Goal: Task Accomplishment & Management: Manage account settings

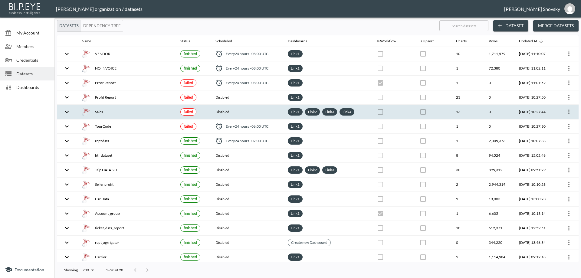
click at [569, 112] on icon "more" at bounding box center [569, 112] width 1 height 5
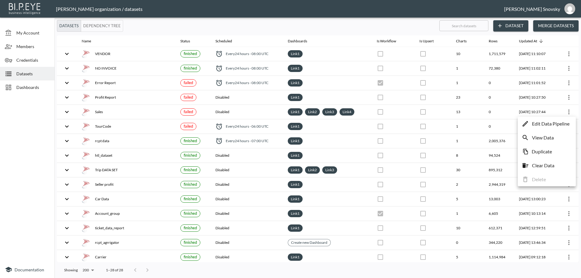
click at [567, 121] on p "Edit Data Pipeline" at bounding box center [551, 123] width 38 height 7
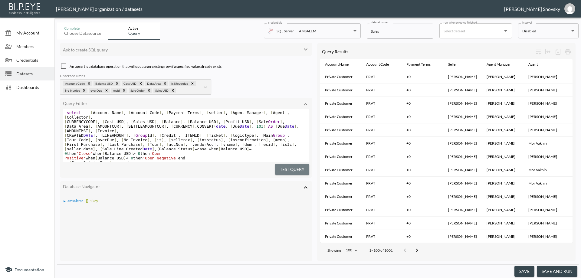
click at [299, 170] on button "Test Query" at bounding box center [292, 169] width 34 height 11
click at [555, 268] on button "save and run" at bounding box center [557, 271] width 41 height 11
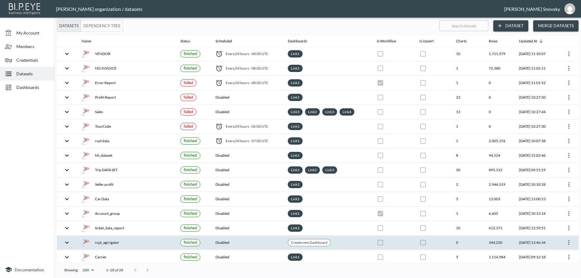
checkbox input "false"
checkbox input "true"
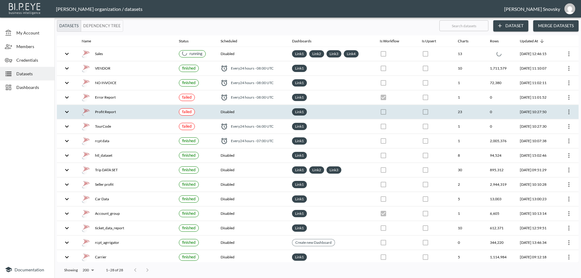
click at [154, 114] on div "Profit Report" at bounding box center [126, 112] width 88 height 8
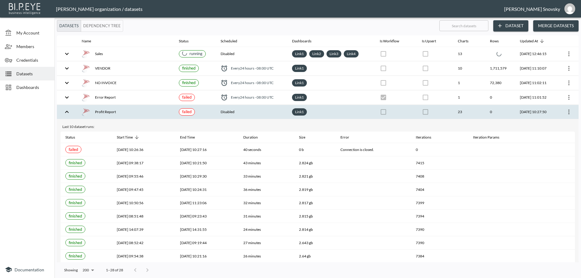
click at [569, 113] on icon "more" at bounding box center [569, 111] width 7 height 7
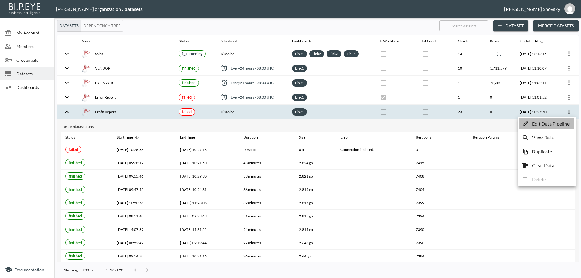
click at [566, 125] on p "Edit Data Pipeline" at bounding box center [551, 123] width 38 height 7
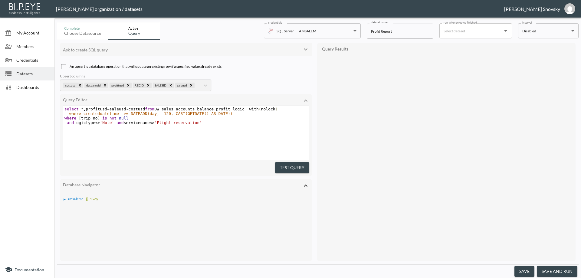
click at [291, 169] on button "Test Query" at bounding box center [292, 167] width 34 height 11
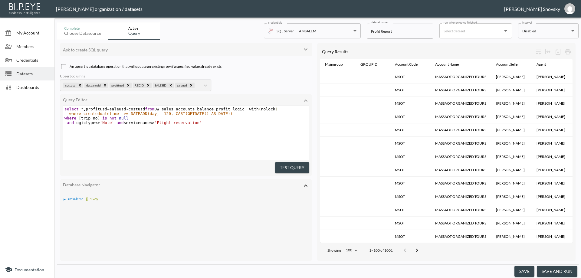
click at [560, 271] on button "save and run" at bounding box center [557, 271] width 41 height 11
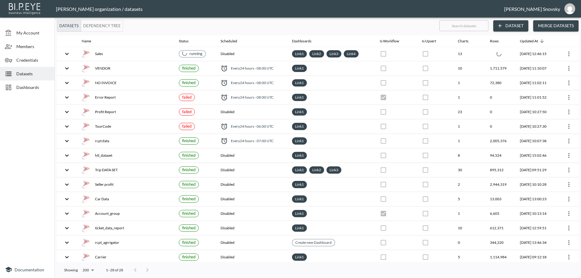
checkbox input "false"
checkbox input "true"
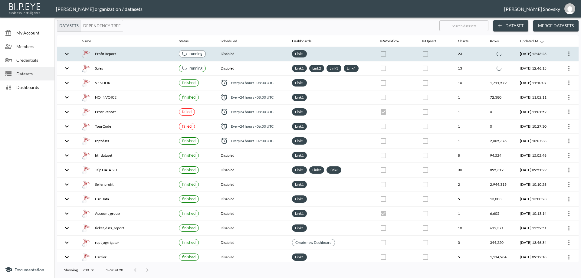
click at [191, 55] on div "running" at bounding box center [192, 54] width 20 height 6
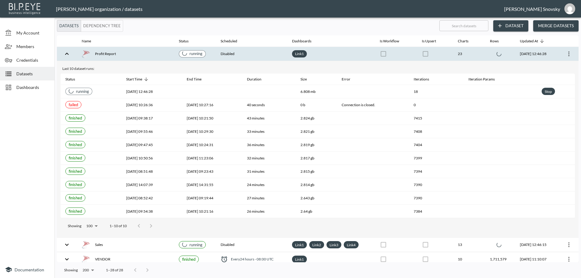
click at [191, 55] on div "running" at bounding box center [192, 54] width 20 height 6
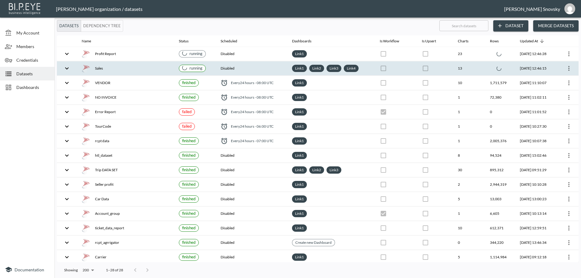
click at [190, 67] on div "running" at bounding box center [192, 68] width 20 height 6
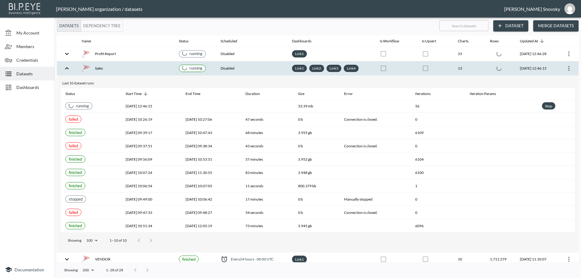
click at [190, 67] on div "running" at bounding box center [192, 68] width 20 height 6
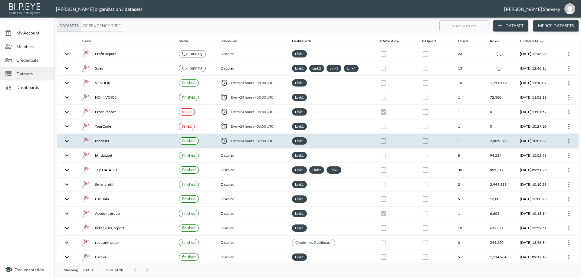
click at [567, 140] on icon "more" at bounding box center [569, 140] width 7 height 7
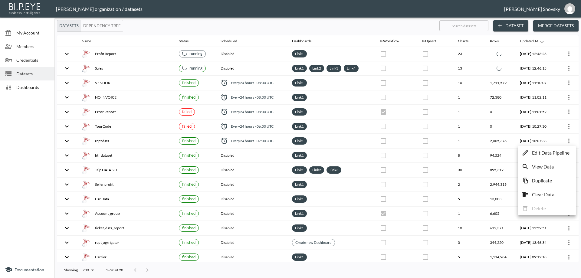
click at [561, 153] on p "Edit Data Pipeline" at bounding box center [551, 152] width 38 height 7
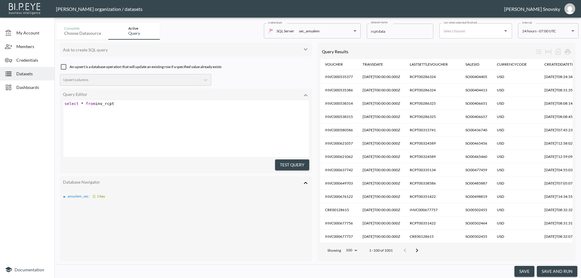
click at [300, 163] on button "Test Query" at bounding box center [292, 165] width 34 height 11
click at [550, 271] on button "save and run" at bounding box center [557, 271] width 41 height 11
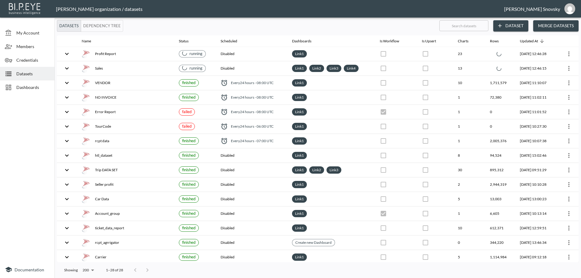
checkbox input "false"
checkbox input "true"
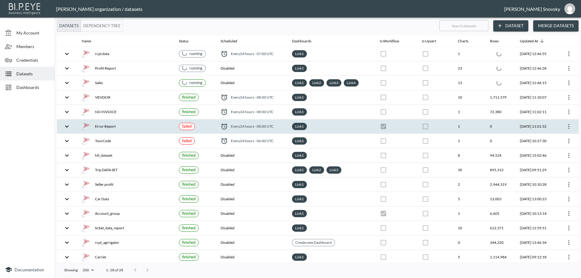
click at [569, 126] on icon "more" at bounding box center [569, 126] width 1 height 5
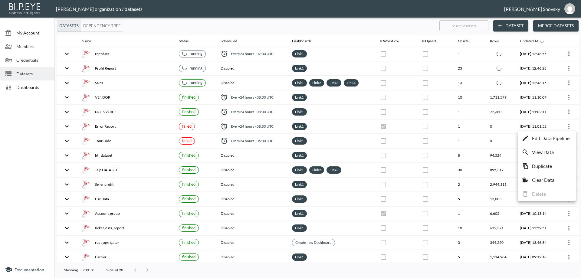
click at [557, 136] on p "Edit Data Pipeline" at bounding box center [551, 138] width 38 height 7
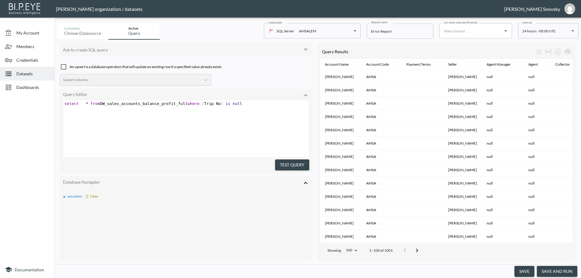
click at [302, 162] on button "Test Query" at bounding box center [292, 165] width 34 height 11
click at [552, 270] on button "save and run" at bounding box center [557, 271] width 41 height 11
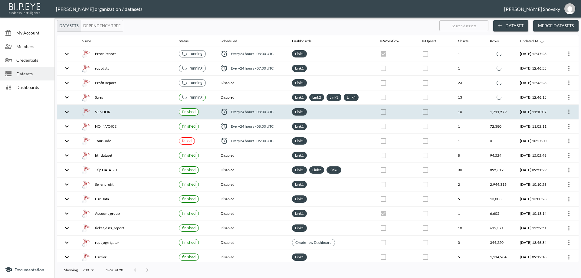
checkbox input "true"
checkbox input "false"
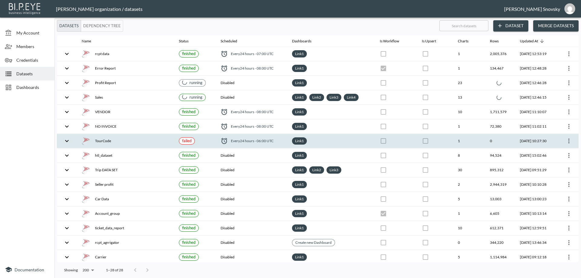
click at [563, 143] on div at bounding box center [568, 141] width 12 height 10
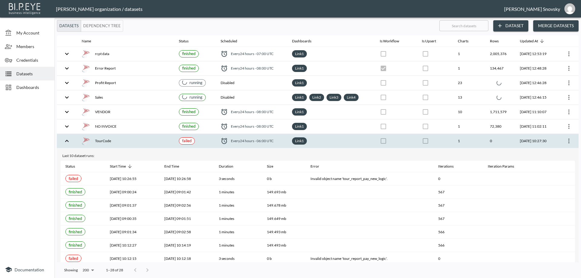
click at [570, 143] on icon "more" at bounding box center [569, 140] width 7 height 7
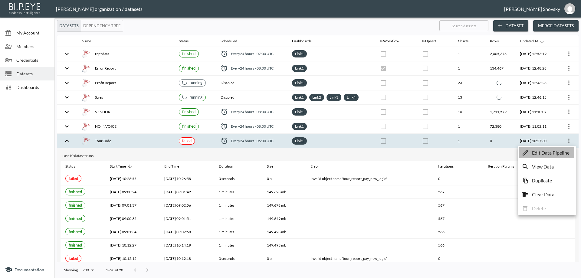
click at [556, 151] on p "Edit Data Pipeline" at bounding box center [551, 152] width 38 height 7
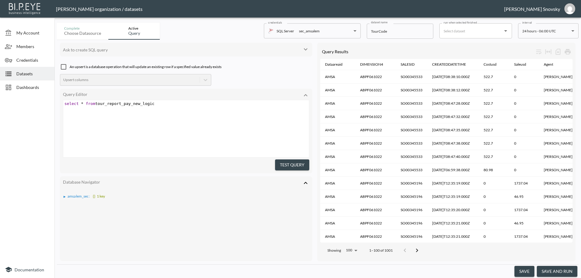
click at [552, 270] on button "save and run" at bounding box center [557, 271] width 41 height 11
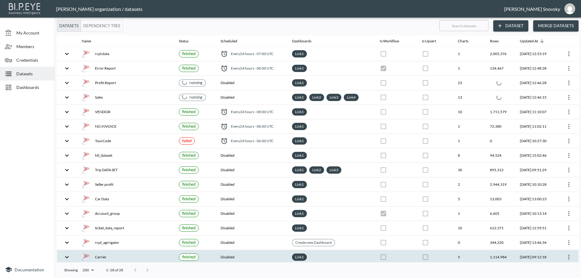
checkbox input "false"
checkbox input "true"
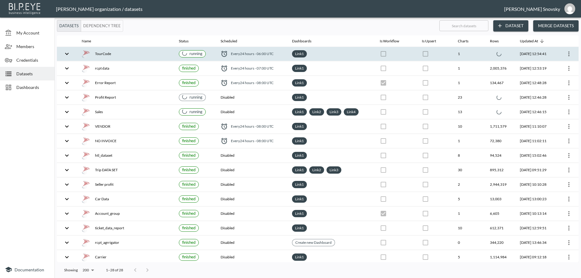
click at [152, 58] on th "TourCode" at bounding box center [125, 54] width 97 height 14
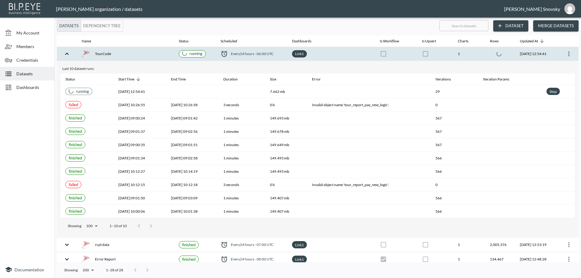
click at [152, 58] on th "TourCode" at bounding box center [125, 54] width 97 height 14
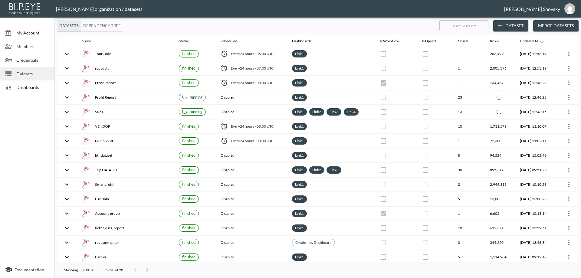
click at [31, 89] on span "Dashboards" at bounding box center [32, 87] width 33 height 6
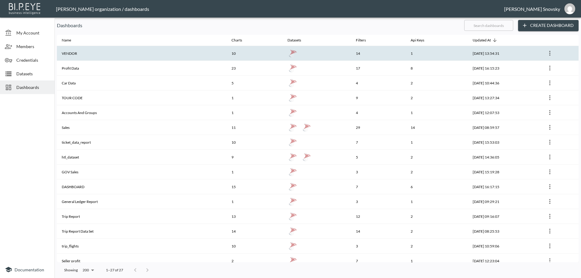
click at [73, 58] on th "VENDOR" at bounding box center [142, 53] width 170 height 15
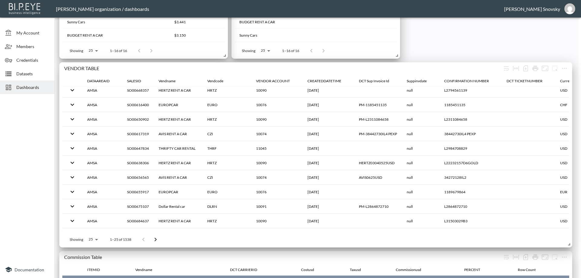
scroll to position [515, 0]
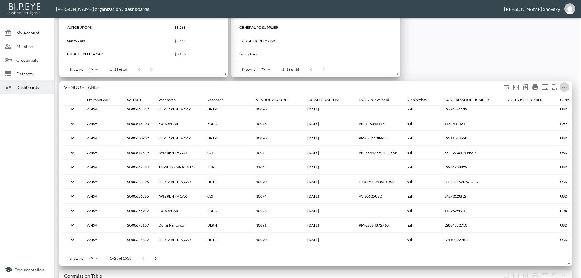
click at [566, 88] on icon "more" at bounding box center [564, 87] width 5 height 1
click at [549, 128] on p "Duplicate" at bounding box center [550, 126] width 20 height 7
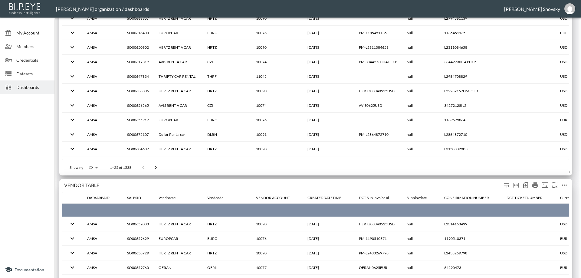
scroll to position [30, 0]
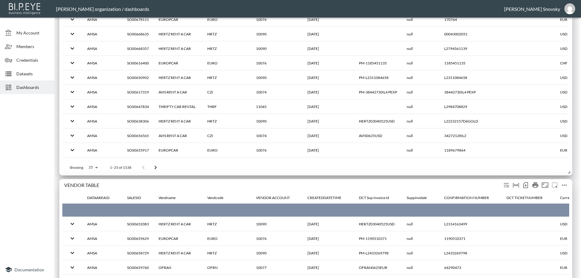
click at [565, 187] on icon "more" at bounding box center [564, 185] width 7 height 7
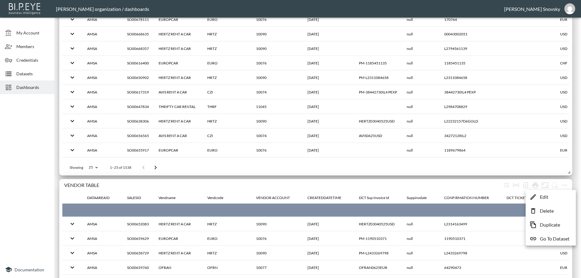
click at [550, 197] on li "Edit" at bounding box center [550, 197] width 47 height 11
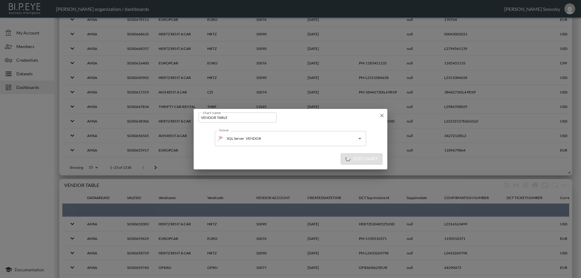
click at [288, 121] on div "chart name VENDOR TABLE chart name" at bounding box center [291, 116] width 194 height 15
click at [257, 114] on input "VENDOR TABLE" at bounding box center [238, 118] width 78 height 10
click at [255, 119] on input "VENDOR TABLE" at bounding box center [238, 118] width 78 height 10
click at [260, 137] on input "VENDOR" at bounding box center [295, 139] width 102 height 10
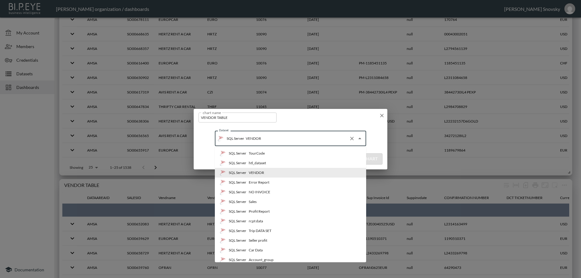
click at [289, 127] on div "Dataset SQL Server VENDOR Dataset" at bounding box center [291, 136] width 184 height 20
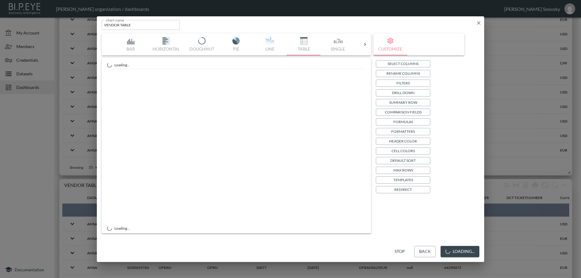
click at [400, 253] on button "Stop" at bounding box center [399, 251] width 19 height 11
click at [149, 24] on input "VENDOR TABLE" at bounding box center [141, 25] width 78 height 10
paste input "suspicious"
click at [134, 27] on input "VENDOR TABLE suspicious" at bounding box center [141, 25] width 78 height 10
type input "VENDOR TABLE Suspicious"
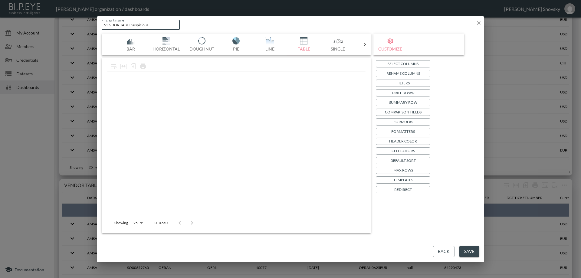
click at [466, 249] on button "Save" at bounding box center [470, 251] width 20 height 11
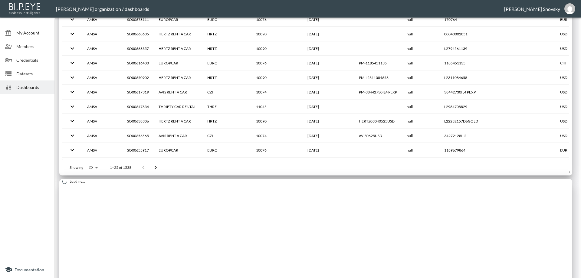
click at [30, 77] on span "Datasets" at bounding box center [32, 74] width 33 height 6
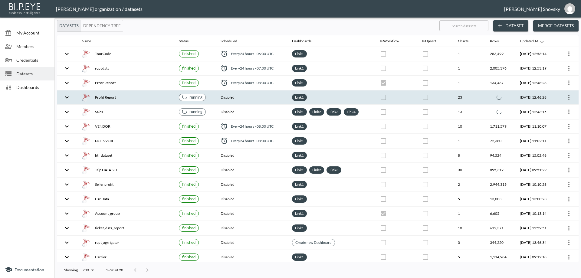
click at [127, 97] on div "Profit Report" at bounding box center [126, 97] width 88 height 8
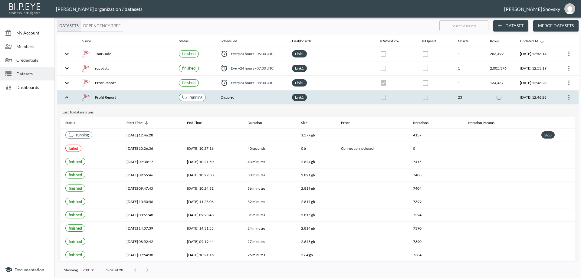
click at [127, 97] on div "Profit Report" at bounding box center [126, 97] width 88 height 8
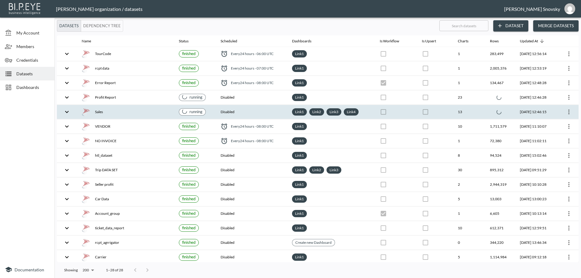
click at [131, 113] on div "Sales" at bounding box center [126, 112] width 88 height 8
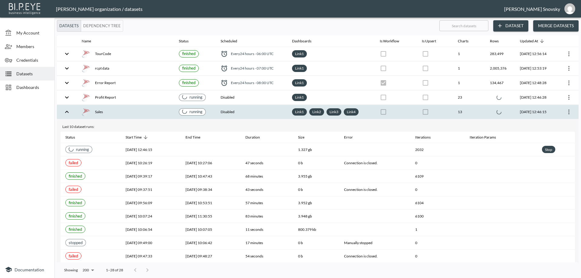
click at [131, 113] on div "Sales" at bounding box center [126, 112] width 88 height 8
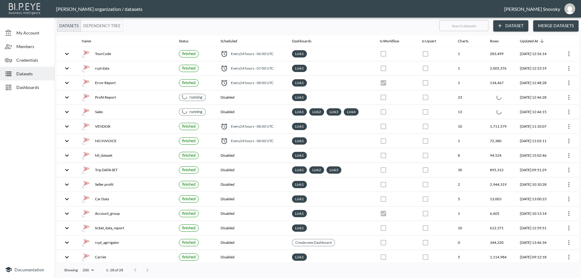
click at [35, 87] on span "Dashboards" at bounding box center [32, 87] width 33 height 6
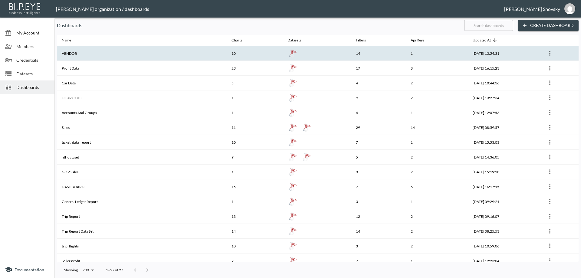
click at [74, 57] on th "VENDOR" at bounding box center [142, 53] width 170 height 15
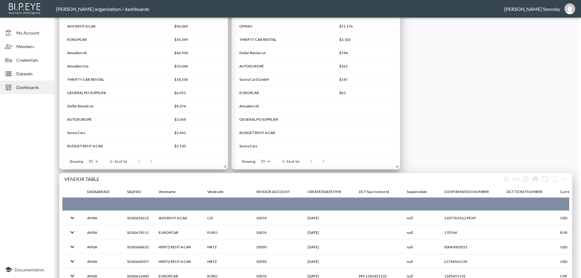
scroll to position [121, 0]
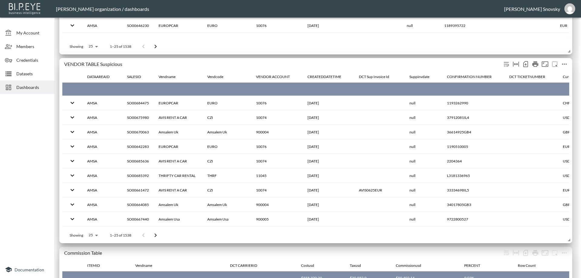
click at [565, 64] on icon "more" at bounding box center [564, 64] width 5 height 1
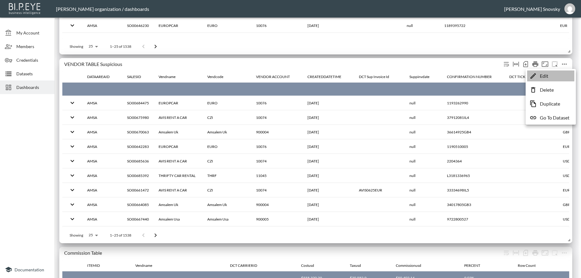
click at [556, 78] on li "Edit" at bounding box center [550, 76] width 47 height 11
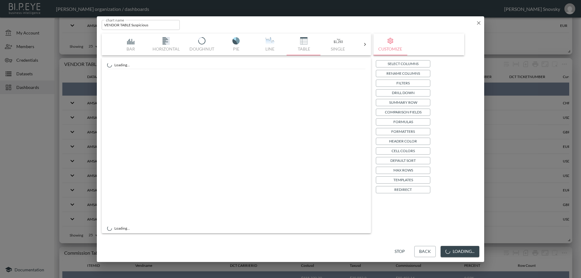
click at [410, 85] on button "Filters" at bounding box center [403, 83] width 55 height 7
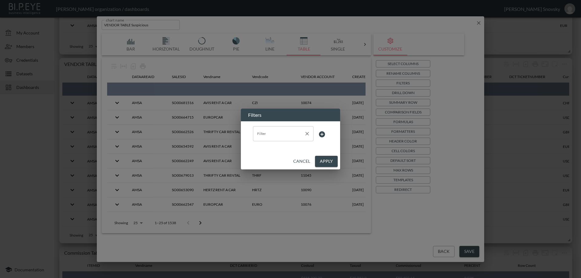
click at [288, 136] on input "Filter" at bounding box center [279, 134] width 46 height 10
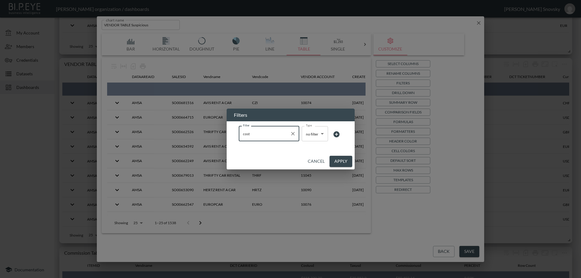
type input "cost"
click at [304, 131] on body "BI.P.EYE, Interactive Analytics Dashboards - app [PERSON_NAME] organization / d…" at bounding box center [290, 139] width 581 height 278
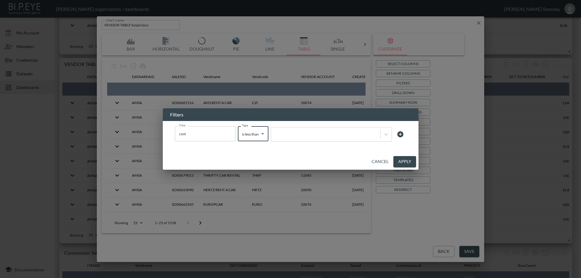
click at [304, 135] on span "is greater than" at bounding box center [308, 135] width 17 height 3
click at [262, 136] on div at bounding box center [290, 139] width 581 height 278
click at [256, 136] on div at bounding box center [290, 139] width 581 height 278
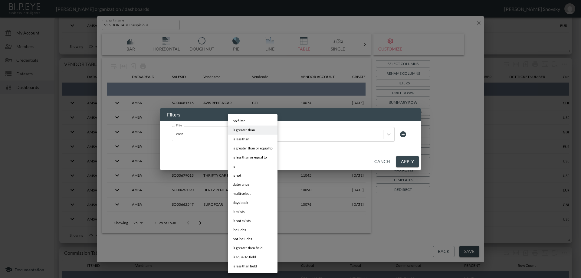
click at [259, 132] on body "BI.P.EYE, Interactive Analytics Dashboards - app [PERSON_NAME] organization / d…" at bounding box center [290, 139] width 581 height 278
click at [238, 141] on span "is less than" at bounding box center [241, 139] width 17 height 5
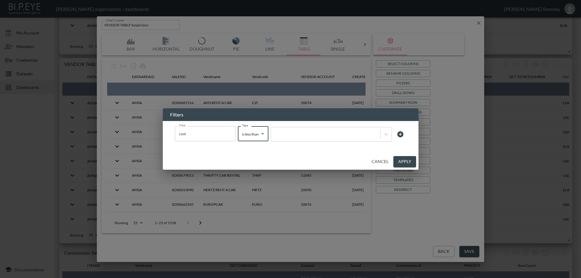
type input "is less than"
click at [363, 134] on div at bounding box center [290, 139] width 581 height 278
click at [314, 137] on div at bounding box center [290, 139] width 581 height 278
click at [311, 134] on div at bounding box center [325, 135] width 103 height 6
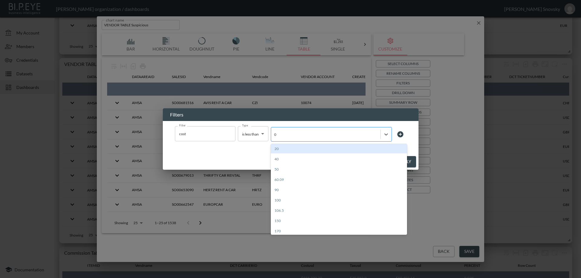
type input "0"
drag, startPoint x: 298, startPoint y: 134, endPoint x: 295, endPoint y: 139, distance: 5.7
click at [297, 135] on div "0" at bounding box center [325, 135] width 103 height 6
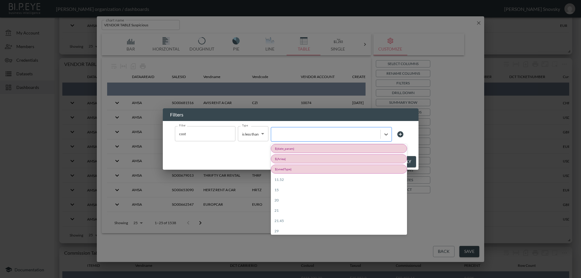
click at [295, 139] on div at bounding box center [331, 134] width 121 height 15
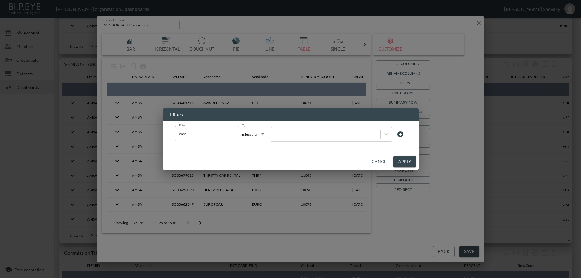
click at [399, 158] on button "Apply" at bounding box center [405, 161] width 23 height 11
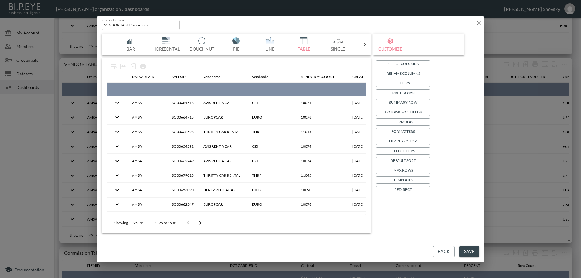
click at [466, 250] on button "Save" at bounding box center [470, 251] width 20 height 11
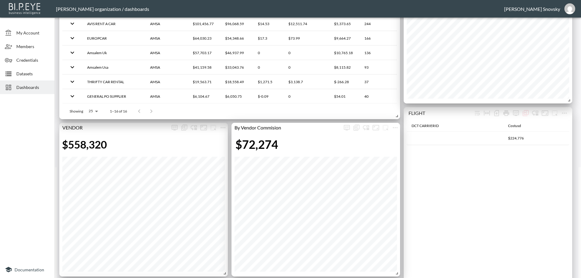
scroll to position [0, 0]
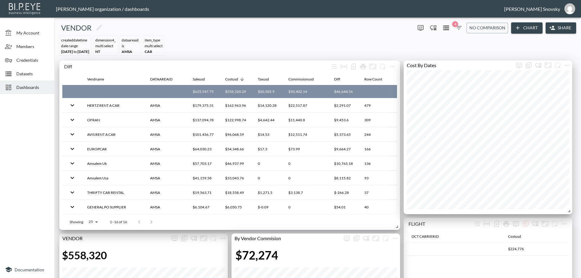
click at [460, 27] on icon "button" at bounding box center [458, 27] width 7 height 7
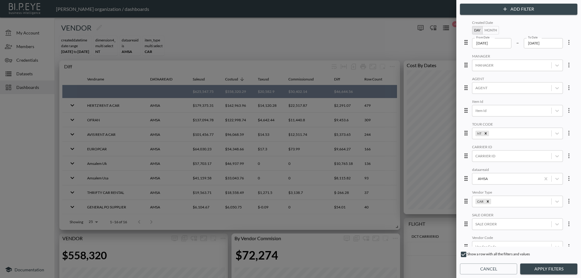
click at [483, 46] on input "2025-05-01" at bounding box center [491, 43] width 39 height 10
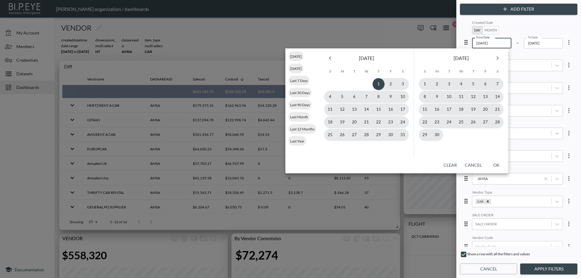
click at [500, 59] on icon "Next month" at bounding box center [497, 58] width 7 height 7
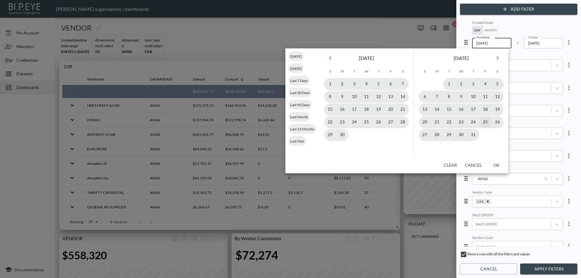
click at [485, 123] on button "25" at bounding box center [486, 122] width 12 height 12
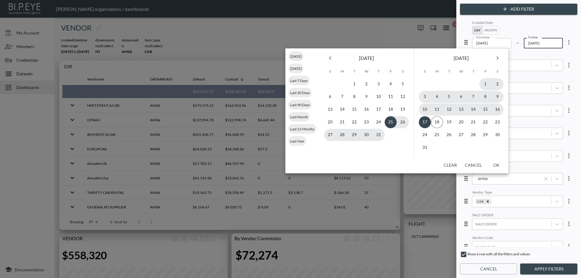
type input "2025-07-25"
click at [542, 271] on button "Apply Filters" at bounding box center [549, 269] width 57 height 11
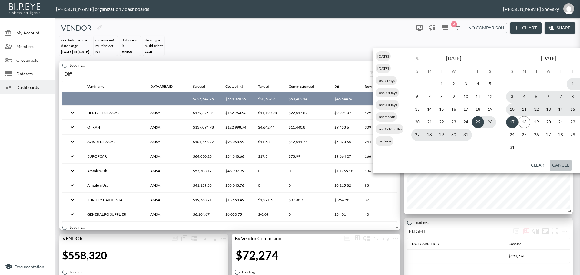
click at [558, 164] on button "Cancel" at bounding box center [561, 165] width 22 height 11
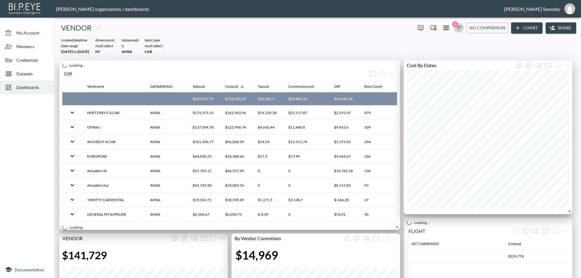
click at [458, 26] on icon "button" at bounding box center [458, 28] width 5 height 4
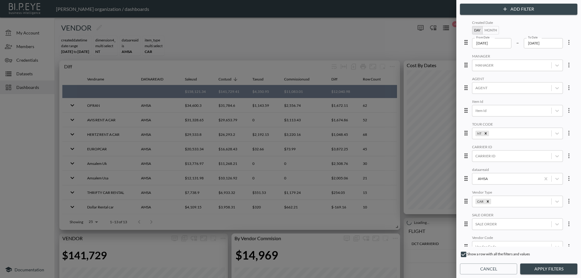
click at [496, 42] on input "2025-05-01" at bounding box center [491, 43] width 39 height 10
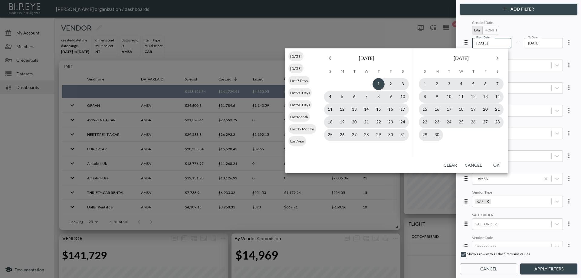
click at [498, 58] on icon "Next month" at bounding box center [497, 58] width 7 height 7
click at [498, 58] on icon "Next month" at bounding box center [498, 58] width 2 height 4
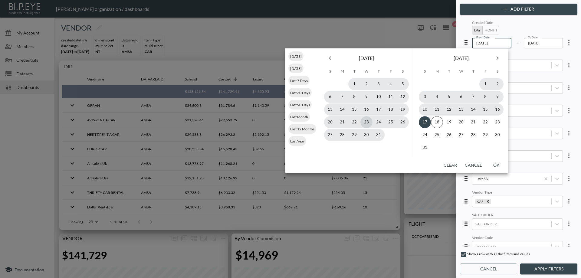
click at [366, 121] on button "23" at bounding box center [367, 122] width 12 height 12
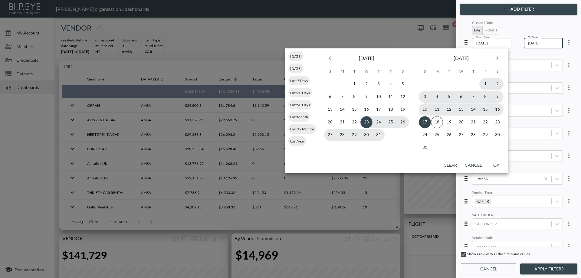
type input "2025-07-23"
click at [495, 164] on button "OK" at bounding box center [496, 165] width 19 height 11
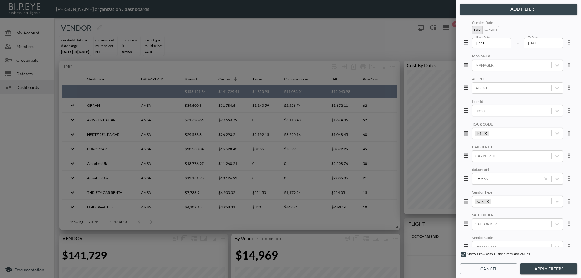
click at [539, 267] on button "Apply Filters" at bounding box center [549, 269] width 57 height 11
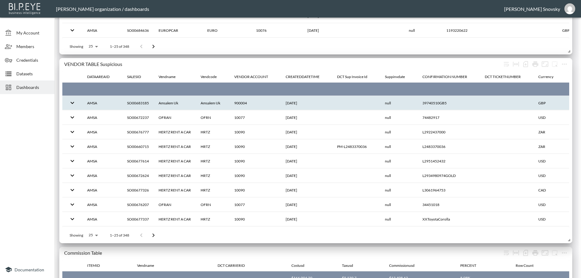
scroll to position [719, 0]
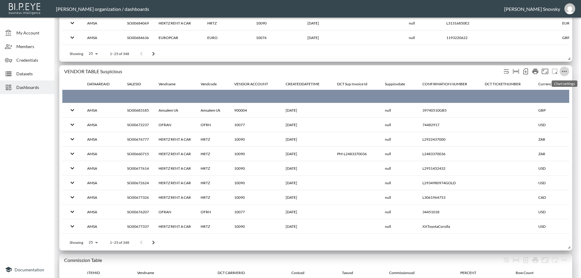
click at [563, 73] on icon "more" at bounding box center [564, 71] width 7 height 7
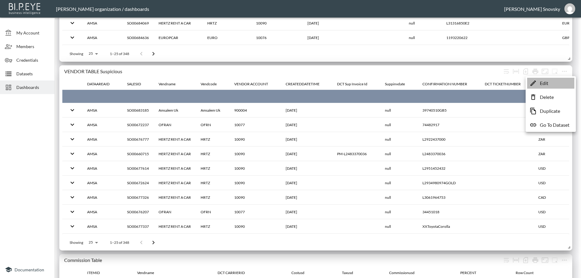
click at [550, 82] on li "Edit" at bounding box center [550, 83] width 47 height 11
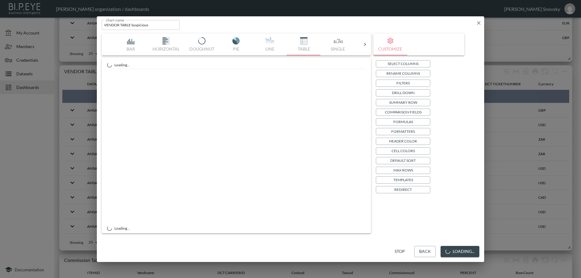
click at [407, 84] on p "Filters" at bounding box center [403, 83] width 13 height 6
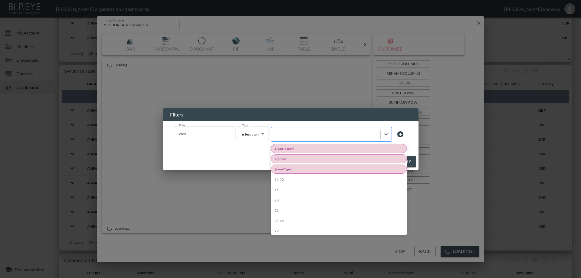
click at [291, 134] on div at bounding box center [325, 135] width 103 height 6
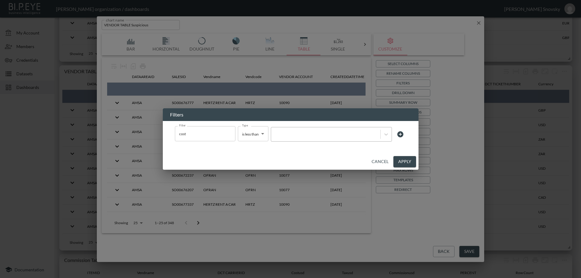
click at [312, 136] on div at bounding box center [325, 135] width 103 height 6
click at [288, 136] on div at bounding box center [325, 135] width 103 height 6
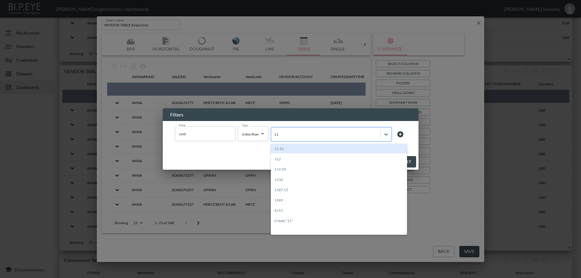
type input "1"
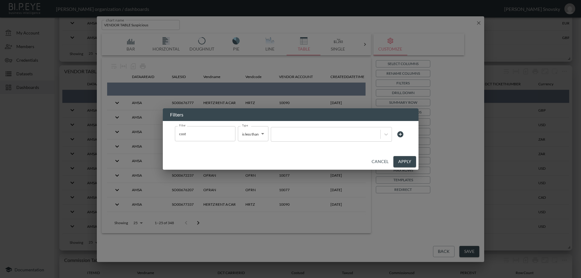
click at [402, 162] on button "Apply" at bounding box center [405, 161] width 23 height 11
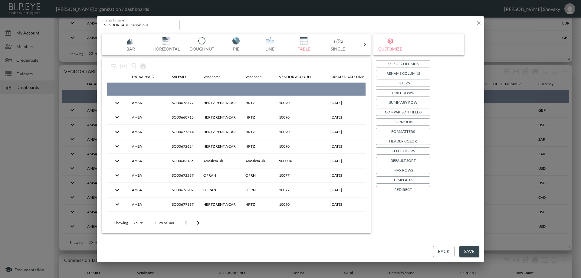
click at [465, 250] on button "Save" at bounding box center [470, 251] width 20 height 11
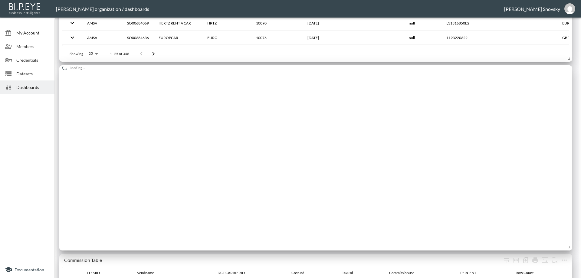
click at [28, 75] on span "Datasets" at bounding box center [32, 74] width 33 height 6
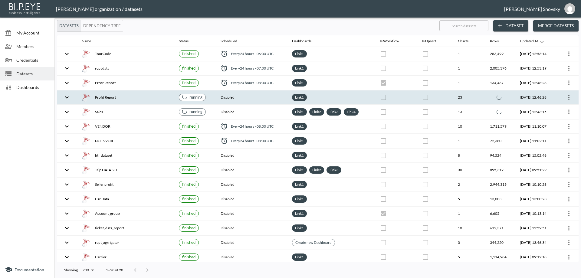
click at [101, 99] on div "Profit Report" at bounding box center [126, 97] width 88 height 8
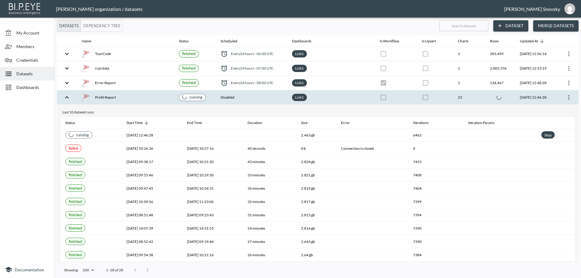
click at [102, 99] on div "Profit Report" at bounding box center [126, 97] width 88 height 8
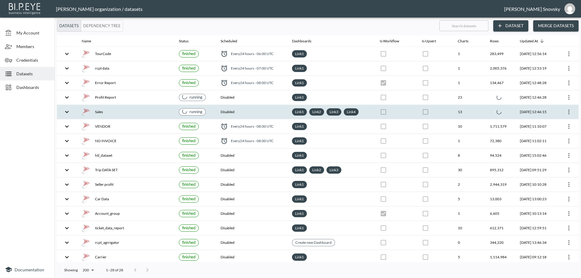
click at [104, 109] on div "Sales" at bounding box center [126, 112] width 88 height 8
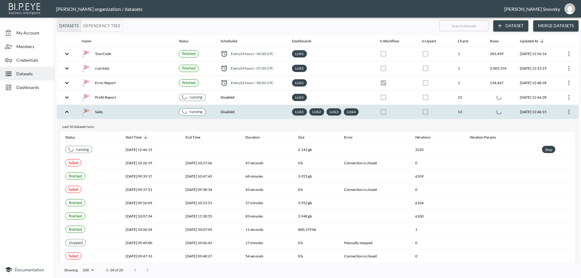
click at [104, 109] on div "Sales" at bounding box center [126, 112] width 88 height 8
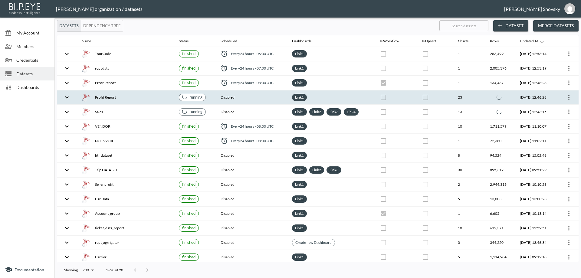
click at [107, 100] on div "Profit Report" at bounding box center [126, 97] width 88 height 8
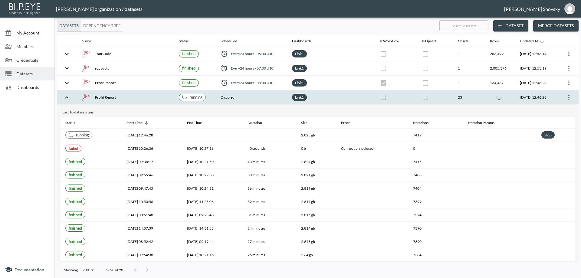
checkbox input "false"
checkbox input "true"
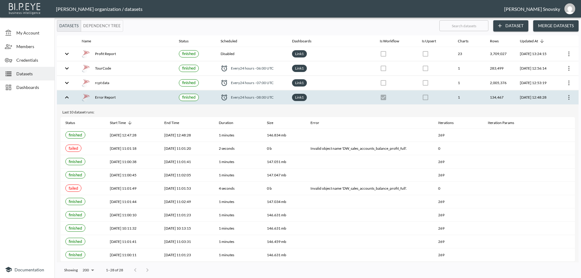
click at [157, 98] on div "Error Report" at bounding box center [126, 97] width 88 height 8
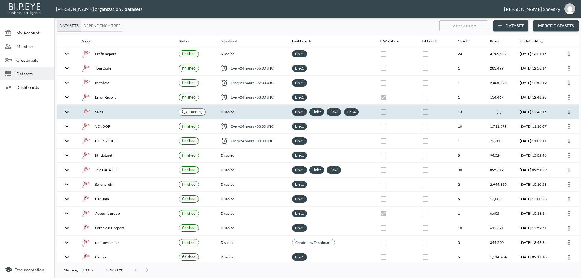
click at [154, 114] on div "Sales" at bounding box center [126, 112] width 88 height 8
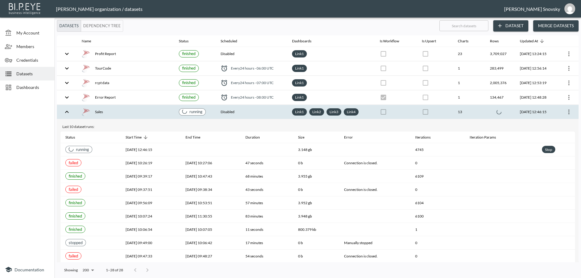
click at [154, 114] on div "Sales" at bounding box center [126, 112] width 88 height 8
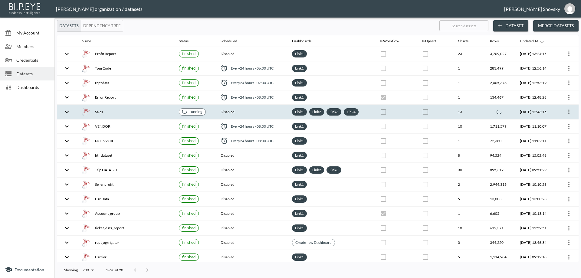
click at [153, 111] on div "Sales" at bounding box center [126, 112] width 88 height 8
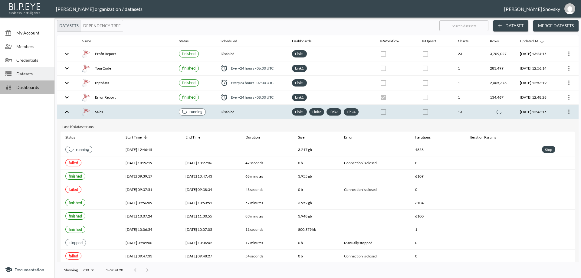
click at [30, 88] on span "Dashboards" at bounding box center [32, 87] width 33 height 6
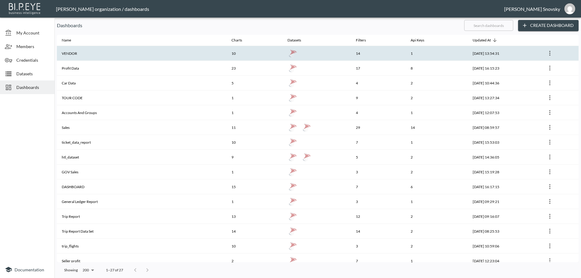
click at [94, 52] on th "VENDOR" at bounding box center [142, 53] width 170 height 15
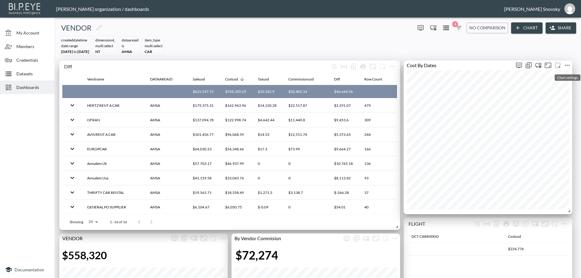
click at [567, 66] on icon "more" at bounding box center [567, 65] width 7 height 7
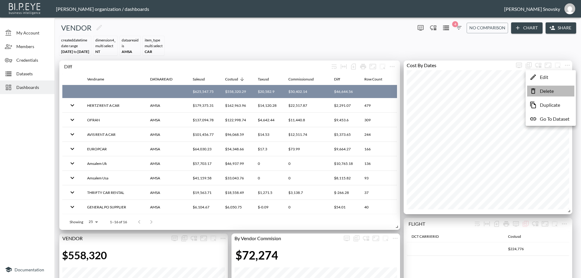
click at [551, 91] on p "Delete" at bounding box center [547, 91] width 14 height 7
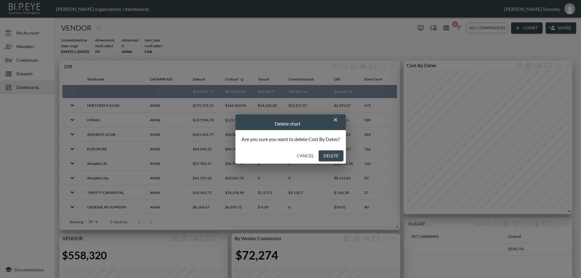
click at [326, 155] on button "Delete" at bounding box center [331, 155] width 25 height 11
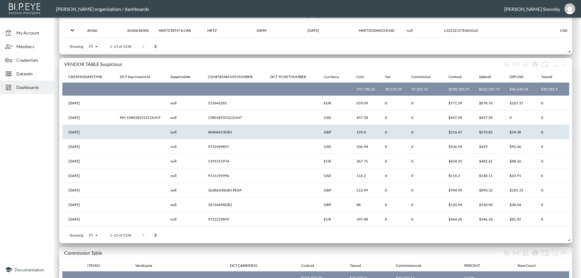
scroll to position [0, 242]
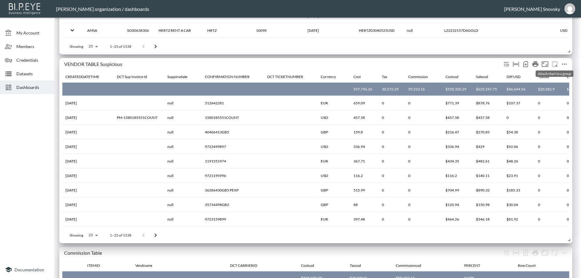
click at [563, 65] on icon "more" at bounding box center [564, 64] width 5 height 1
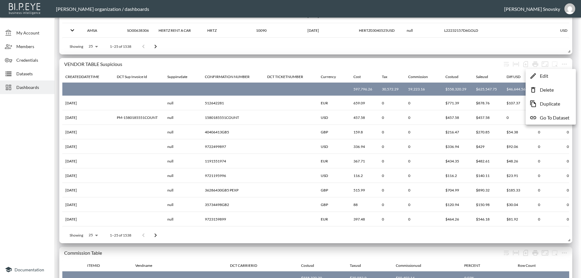
click at [554, 75] on li "Edit" at bounding box center [550, 76] width 47 height 11
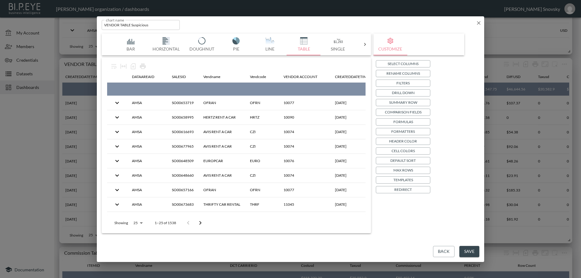
click at [385, 84] on button "Filters" at bounding box center [403, 83] width 55 height 7
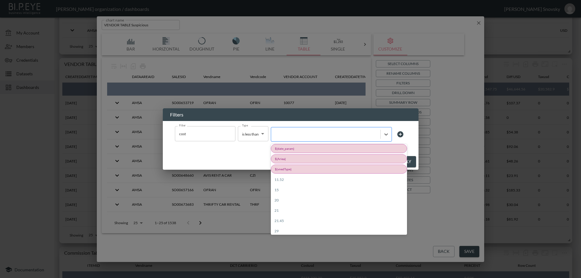
click at [297, 134] on div at bounding box center [325, 135] width 103 height 6
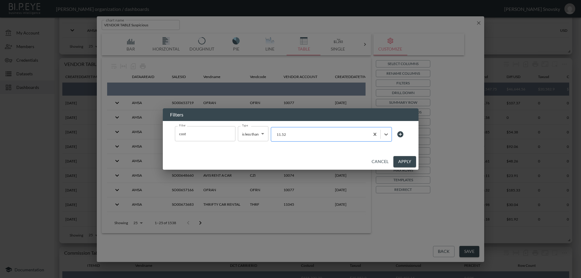
click at [301, 134] on div at bounding box center [320, 135] width 92 height 6
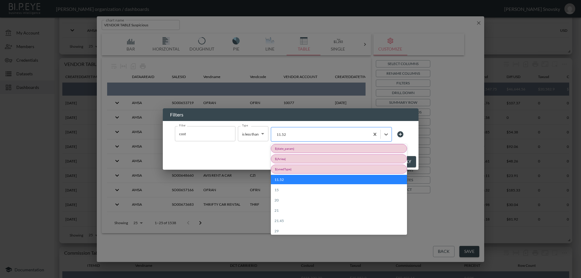
click at [301, 134] on div at bounding box center [320, 135] width 92 height 6
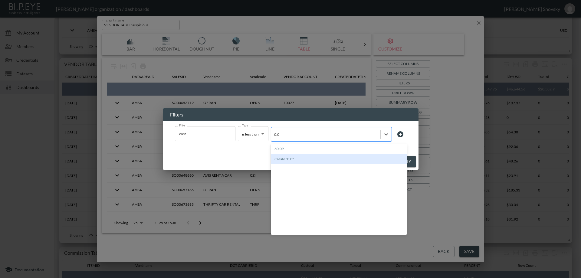
type input "0.0"
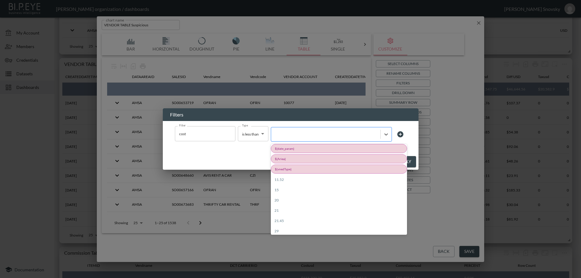
click at [299, 137] on div at bounding box center [325, 135] width 103 height 6
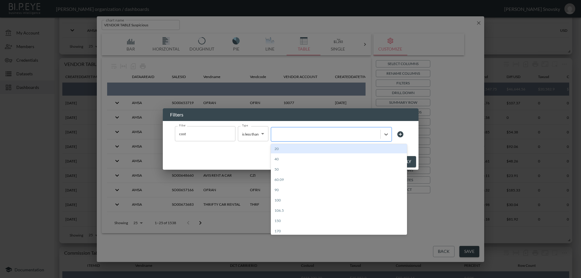
type input "0"
type input "-1"
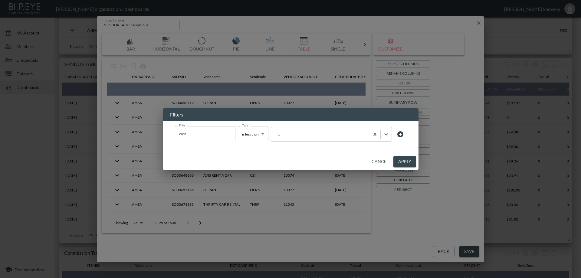
click at [402, 163] on button "Apply" at bounding box center [405, 161] width 23 height 11
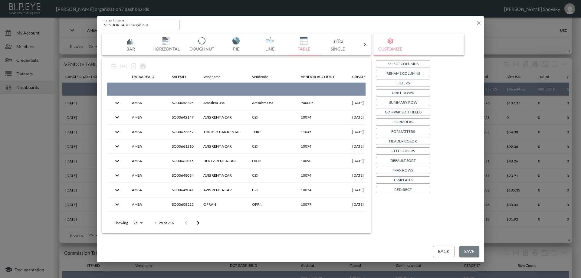
click at [469, 250] on button "Save" at bounding box center [470, 251] width 20 height 11
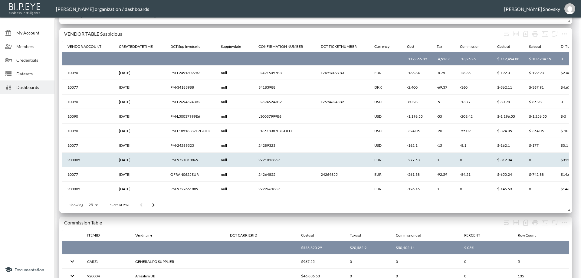
scroll to position [0, 212]
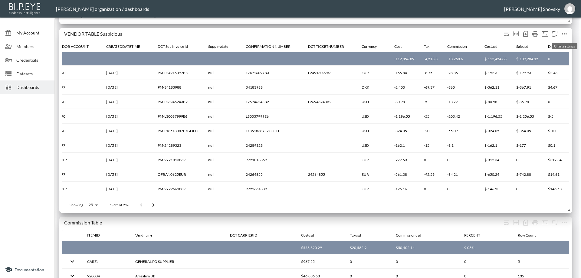
click at [563, 35] on icon "more" at bounding box center [564, 33] width 5 height 1
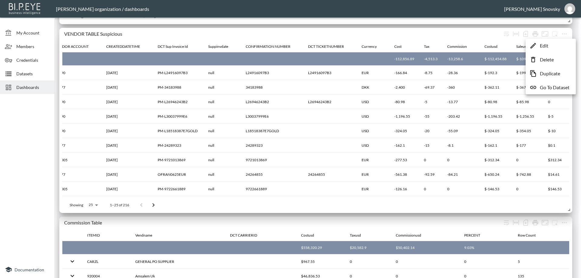
click at [544, 44] on p "Edit" at bounding box center [544, 45] width 8 height 7
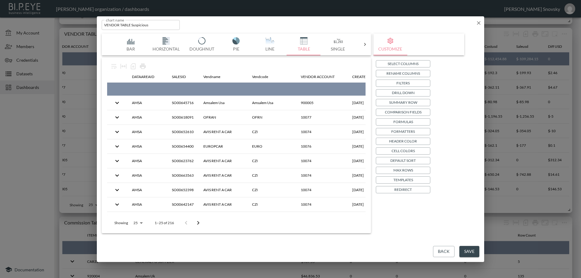
click at [399, 83] on p "Filters" at bounding box center [403, 83] width 13 height 6
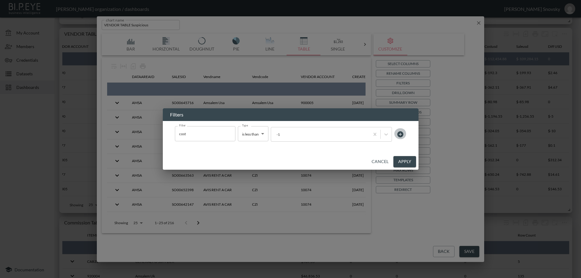
click at [400, 134] on icon at bounding box center [400, 134] width 7 height 7
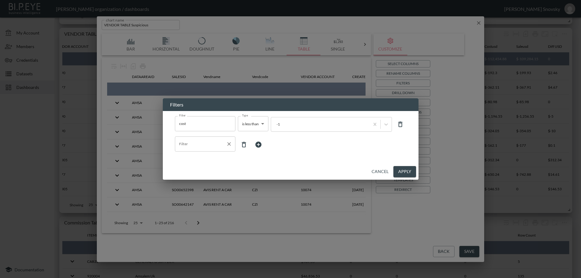
click at [204, 146] on input "Filter" at bounding box center [201, 144] width 46 height 10
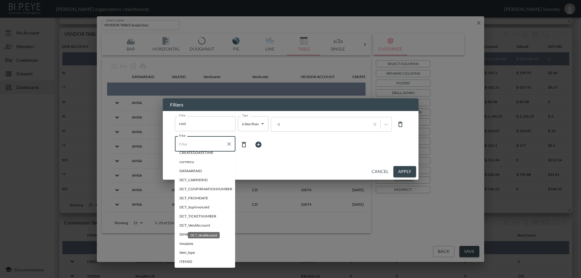
scroll to position [61, 0]
click at [204, 210] on span "DCT_SupInvoiceId" at bounding box center [205, 206] width 51 height 5
type input "DCT_SupInvoiceId"
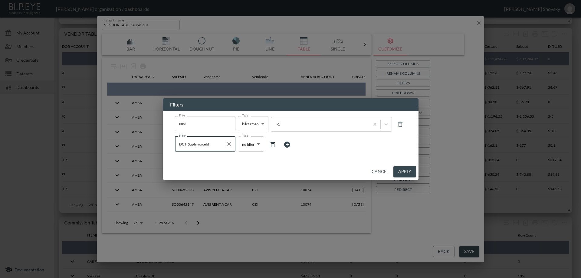
click at [251, 145] on body "BI.P.EYE, Interactive Analytics Dashboards - app [PERSON_NAME] organization / d…" at bounding box center [290, 139] width 581 height 278
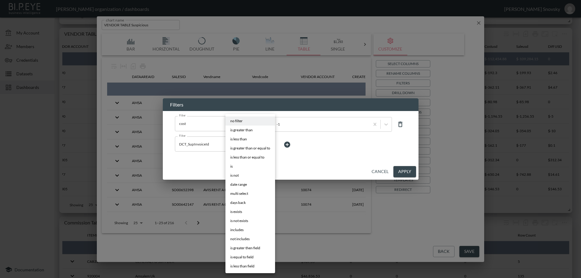
click at [245, 170] on li "is" at bounding box center [251, 166] width 50 height 9
type input "is"
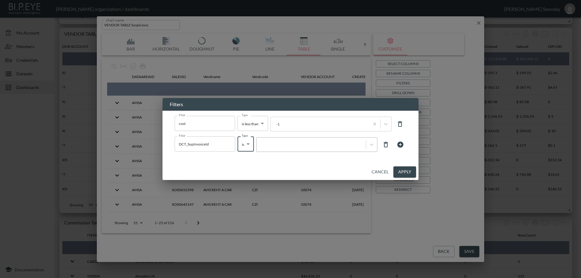
click at [282, 147] on div at bounding box center [311, 145] width 103 height 6
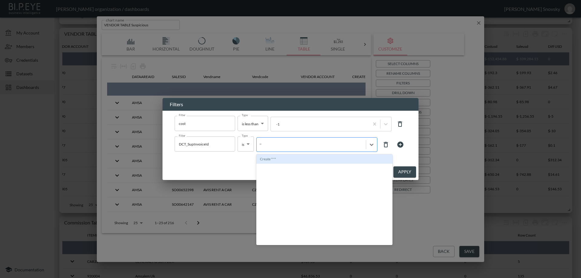
type input "'"
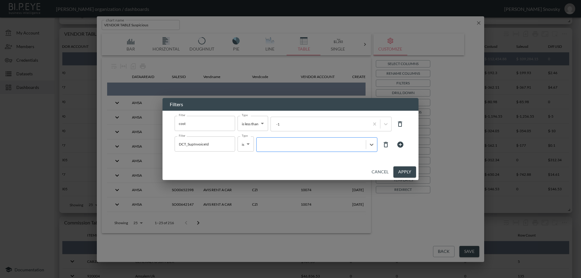
click at [345, 147] on div at bounding box center [311, 145] width 103 height 6
click at [363, 160] on div "Filter cost Filter Type is less than is less than Type -1 Filter DCT_SupInvoice…" at bounding box center [291, 137] width 256 height 53
click at [399, 173] on button "Apply" at bounding box center [405, 172] width 23 height 11
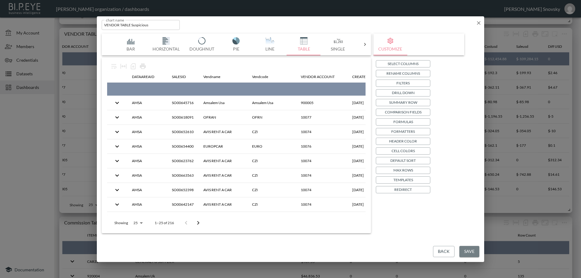
click at [468, 252] on button "Save" at bounding box center [470, 251] width 20 height 11
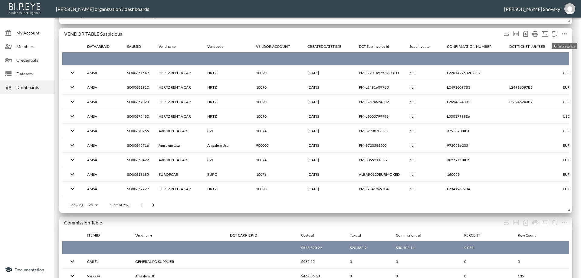
click at [565, 34] on icon "more" at bounding box center [564, 33] width 5 height 1
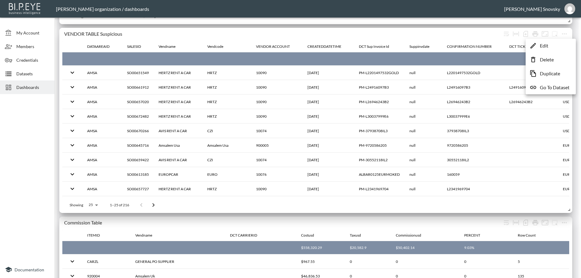
click at [549, 48] on li "Edit" at bounding box center [550, 45] width 47 height 11
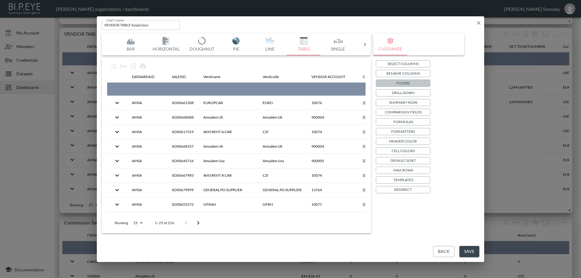
click at [400, 84] on p "Filters" at bounding box center [403, 83] width 13 height 6
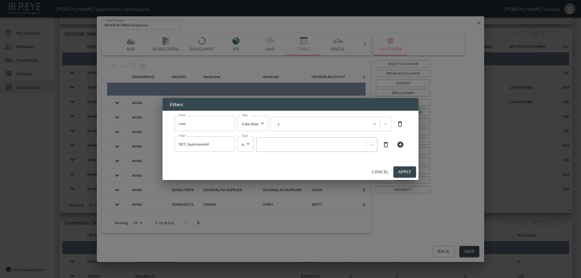
click at [293, 150] on div at bounding box center [316, 144] width 121 height 15
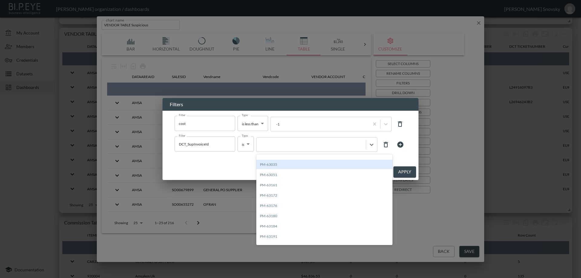
scroll to position [105, 0]
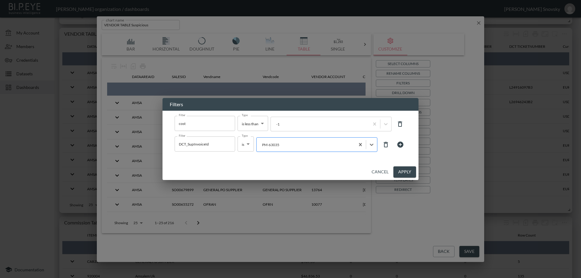
click at [300, 146] on div at bounding box center [306, 145] width 92 height 6
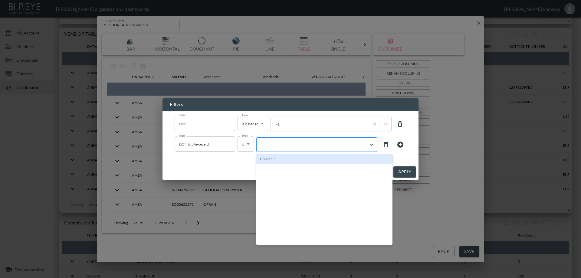
type input "''"
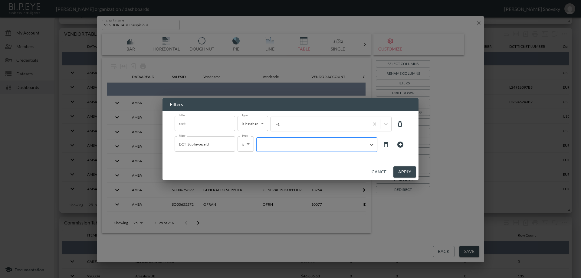
click at [359, 145] on div at bounding box center [311, 145] width 103 height 6
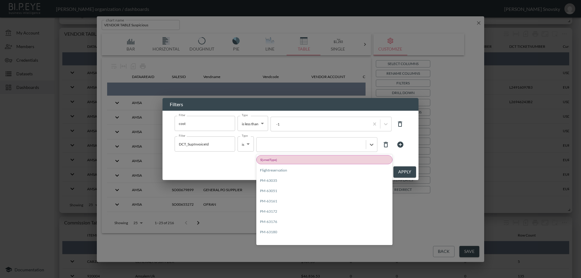
scroll to position [46, 0]
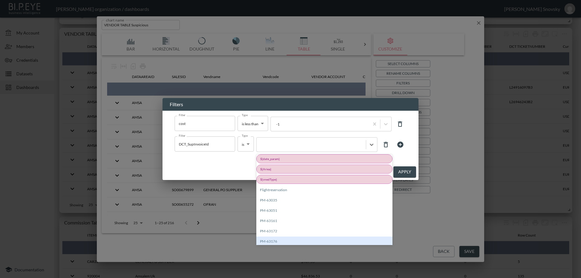
drag, startPoint x: 391, startPoint y: 192, endPoint x: 390, endPoint y: 242, distance: 50.0
click at [326, 141] on div at bounding box center [311, 145] width 109 height 8
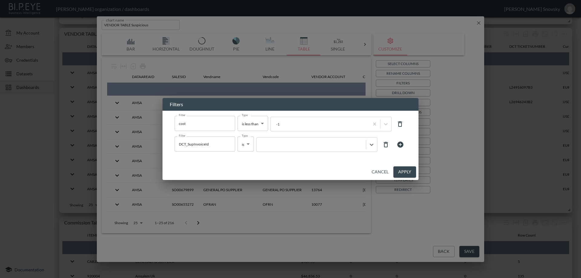
click at [244, 146] on body "BI.P.EYE, Interactive Analytics Dashboards - app [PERSON_NAME] organization / d…" at bounding box center [290, 139] width 581 height 278
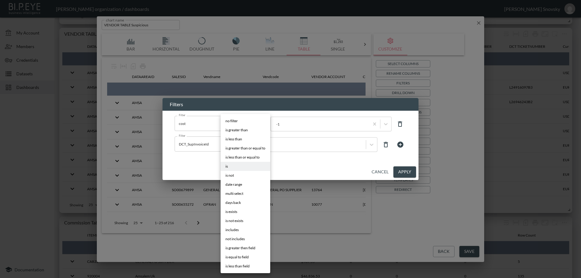
click at [365, 170] on div at bounding box center [290, 139] width 581 height 278
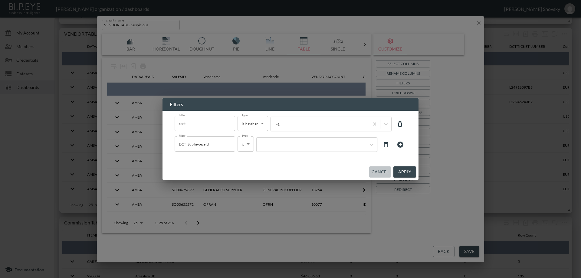
click at [379, 171] on button "Cancel" at bounding box center [380, 172] width 22 height 11
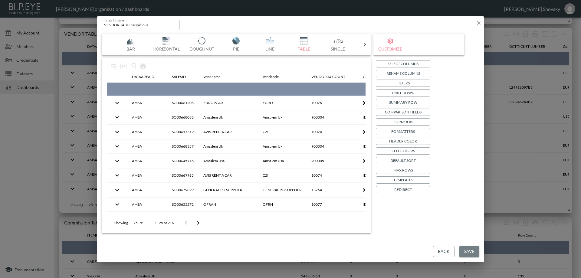
click at [473, 253] on button "Save" at bounding box center [470, 251] width 20 height 11
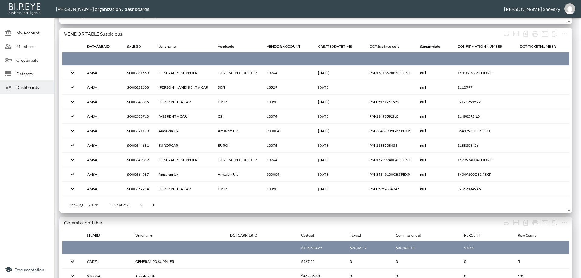
click at [23, 75] on span "Datasets" at bounding box center [32, 74] width 33 height 6
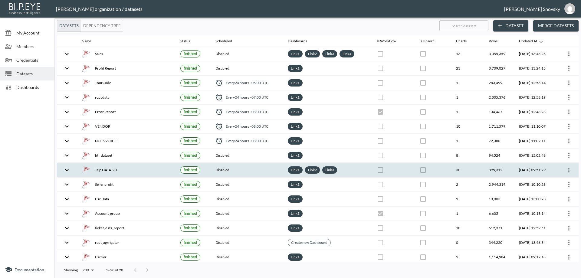
click at [567, 171] on icon "more" at bounding box center [569, 170] width 7 height 7
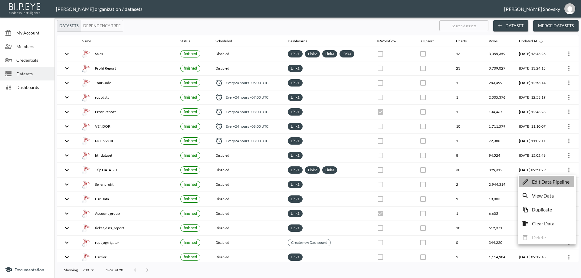
click at [559, 181] on p "Edit Data Pipeline" at bounding box center [551, 181] width 38 height 7
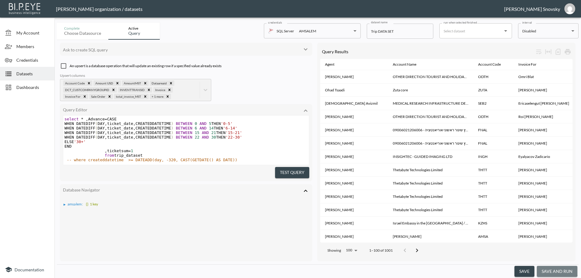
click at [551, 271] on button "save and run" at bounding box center [557, 271] width 41 height 11
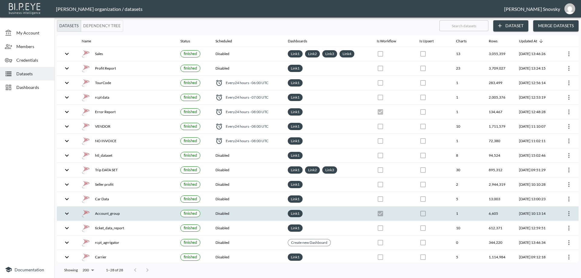
checkbox input "false"
checkbox input "true"
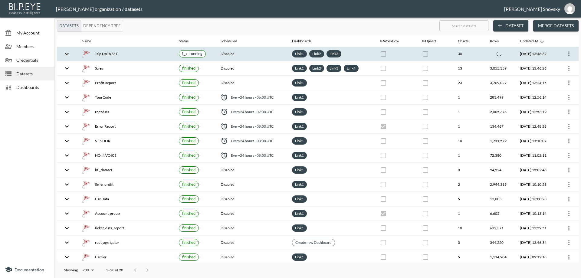
click at [133, 57] on div "Trip DATA SET" at bounding box center [126, 54] width 88 height 8
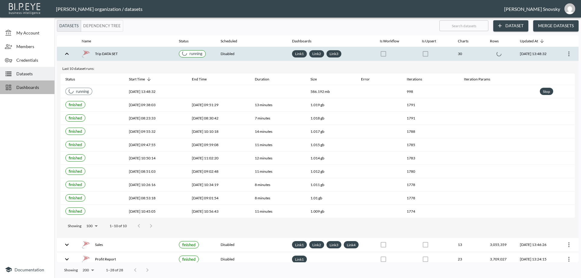
click at [31, 92] on div "Dashboards" at bounding box center [27, 88] width 55 height 14
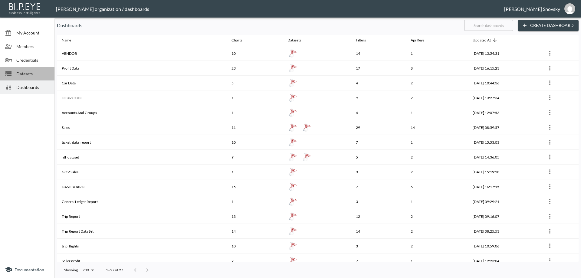
click at [25, 73] on span "Datasets" at bounding box center [32, 74] width 33 height 6
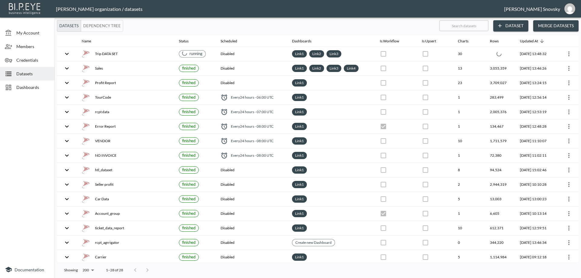
click at [31, 88] on span "Dashboards" at bounding box center [32, 87] width 33 height 6
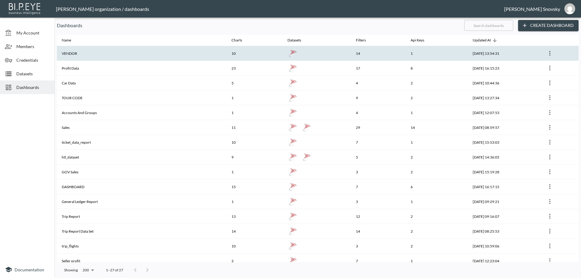
click at [84, 54] on th "VENDOR" at bounding box center [142, 53] width 170 height 15
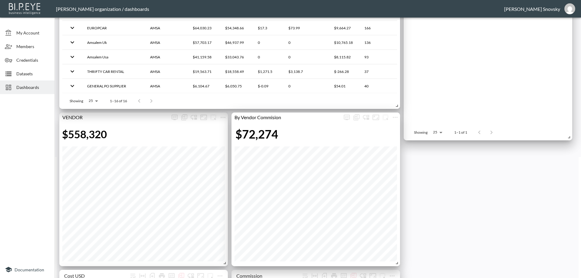
scroll to position [91, 0]
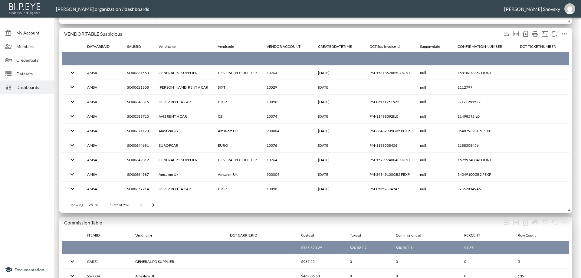
click at [563, 34] on icon "more" at bounding box center [564, 33] width 5 height 1
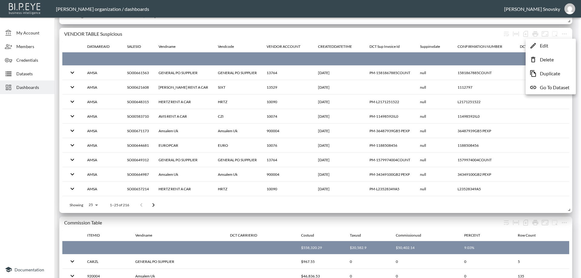
click at [548, 44] on p "Edit" at bounding box center [544, 45] width 8 height 7
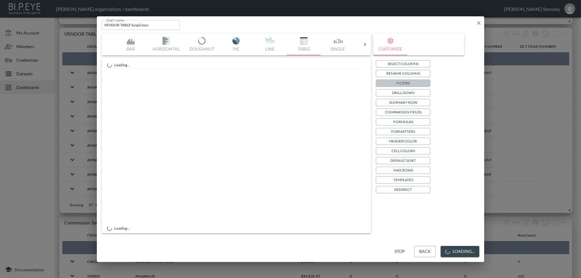
click at [396, 81] on button "Filters" at bounding box center [403, 83] width 55 height 7
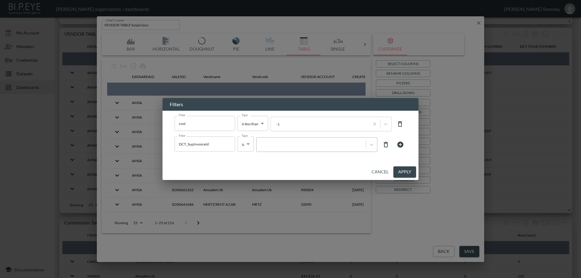
click at [274, 147] on div at bounding box center [311, 145] width 103 height 6
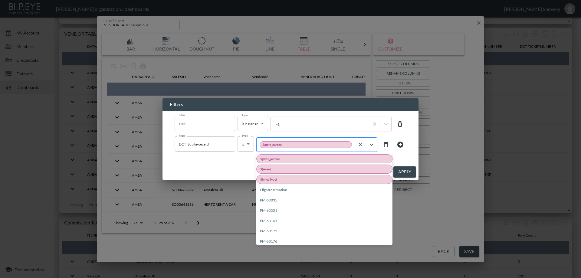
click at [287, 145] on div at bounding box center [306, 145] width 92 height 6
click at [359, 144] on div at bounding box center [311, 145] width 103 height 6
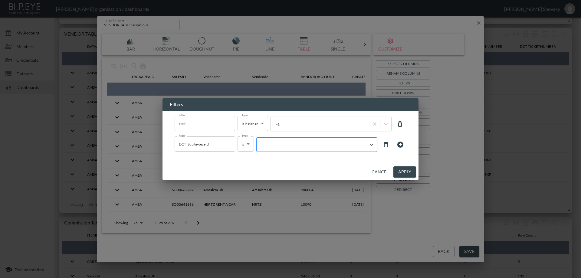
click at [359, 144] on div at bounding box center [311, 145] width 103 height 6
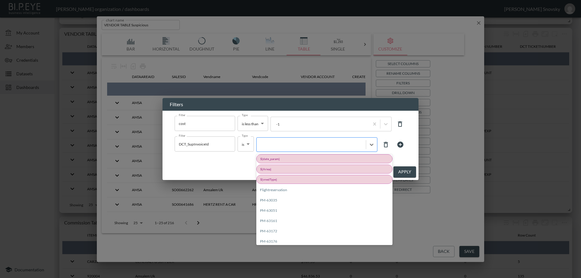
click at [338, 143] on div at bounding box center [311, 145] width 103 height 6
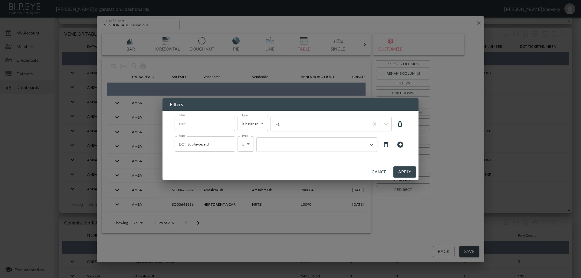
click at [376, 170] on button "Cancel" at bounding box center [380, 172] width 22 height 11
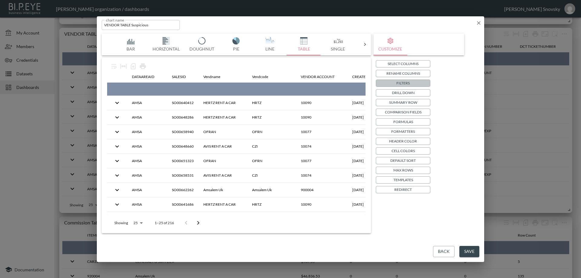
click at [400, 81] on p "Filters" at bounding box center [403, 83] width 13 height 6
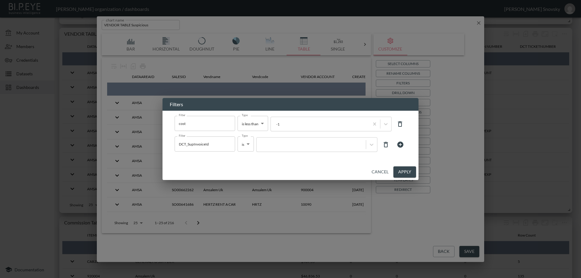
click at [245, 145] on body "BI.P.EYE, Interactive Analytics Dashboards - app [PERSON_NAME] organization / d…" at bounding box center [290, 139] width 581 height 278
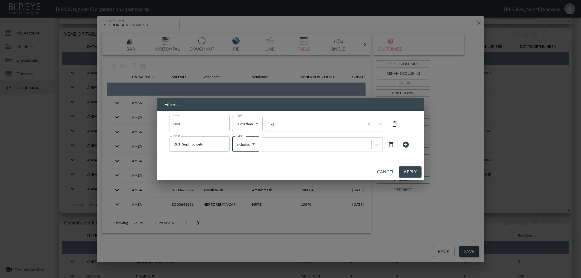
type input "includes"
click at [272, 141] on div at bounding box center [290, 139] width 581 height 278
click at [277, 146] on div at bounding box center [290, 139] width 581 height 278
click at [333, 145] on div at bounding box center [290, 139] width 581 height 278
click at [313, 147] on div at bounding box center [290, 139] width 581 height 278
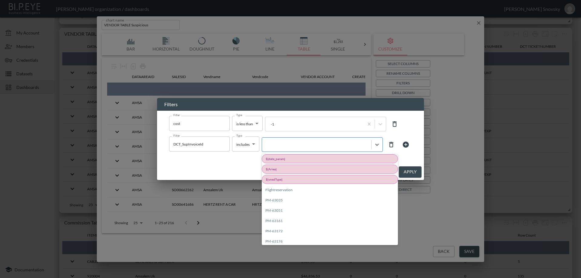
click at [311, 147] on div at bounding box center [316, 145] width 103 height 6
type input "ד"
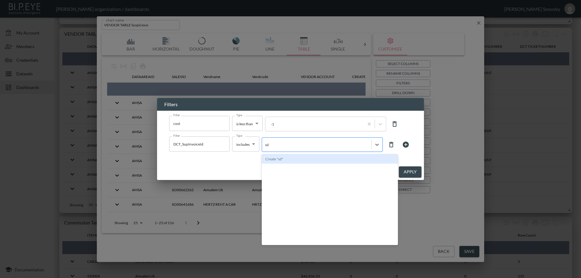
type input "s"
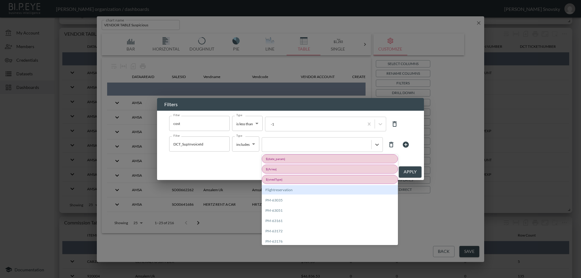
click at [405, 133] on div "Filter cost Filter Type is less than is less than Type -1 Filter DCT_SupInvoice…" at bounding box center [290, 134] width 253 height 47
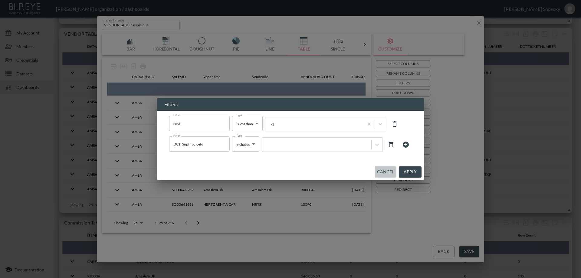
click at [383, 174] on button "Cancel" at bounding box center [386, 172] width 22 height 11
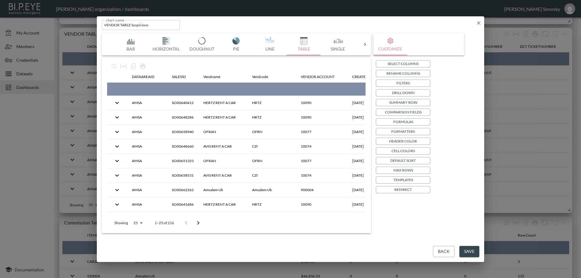
click at [445, 250] on button "Back" at bounding box center [443, 251] width 21 height 11
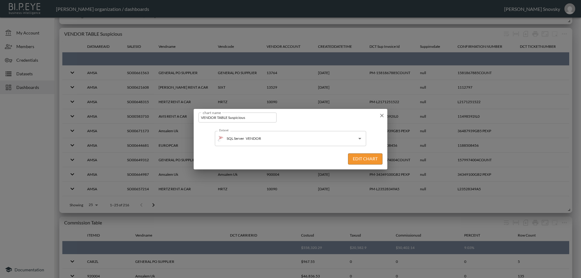
click at [379, 119] on div "chart name VENDOR TABLE Suspicious chart name" at bounding box center [291, 116] width 194 height 15
click at [382, 115] on icon "button" at bounding box center [382, 116] width 6 height 6
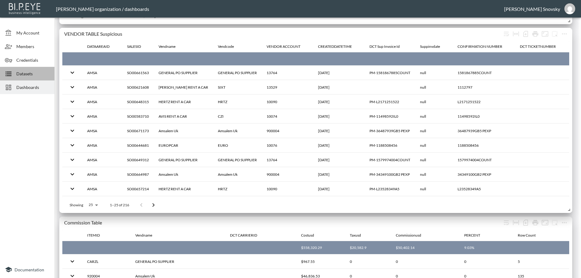
click at [13, 74] on div at bounding box center [11, 73] width 12 height 7
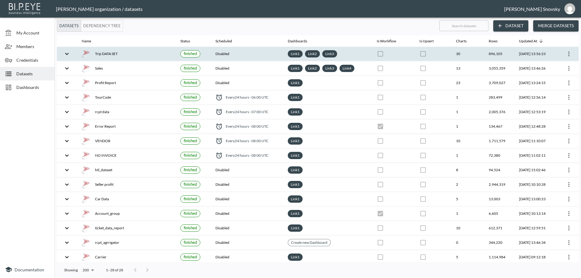
click at [127, 53] on div "Trip DATA SET" at bounding box center [126, 54] width 89 height 8
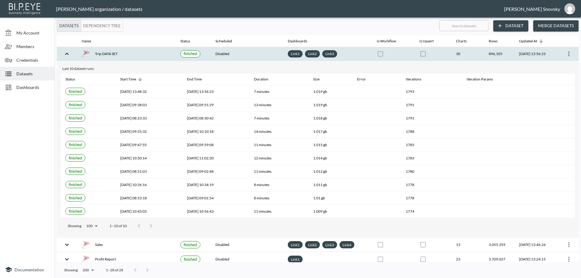
click at [128, 53] on div "Trip DATA SET" at bounding box center [126, 54] width 89 height 8
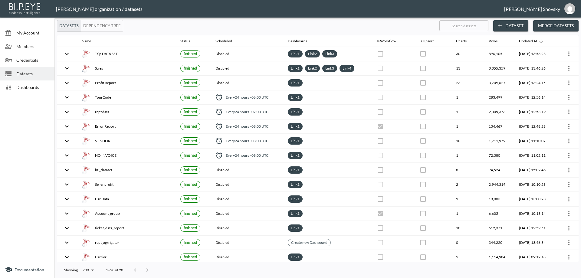
click at [31, 87] on span "Dashboards" at bounding box center [32, 87] width 33 height 6
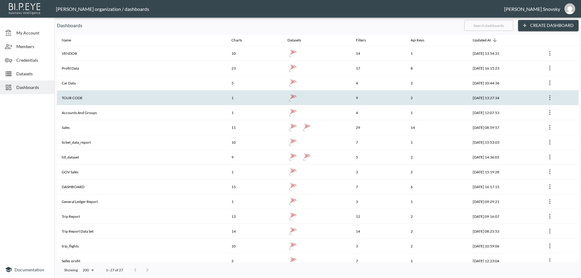
click at [131, 95] on th "TOUR CODE" at bounding box center [142, 98] width 170 height 15
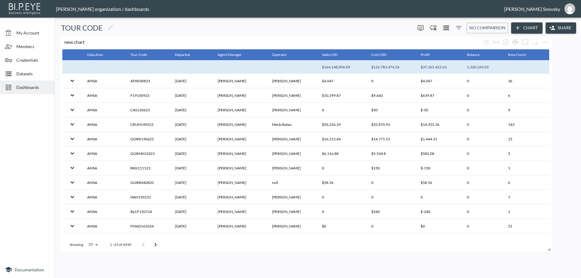
click at [460, 27] on icon "Filters" at bounding box center [458, 27] width 7 height 7
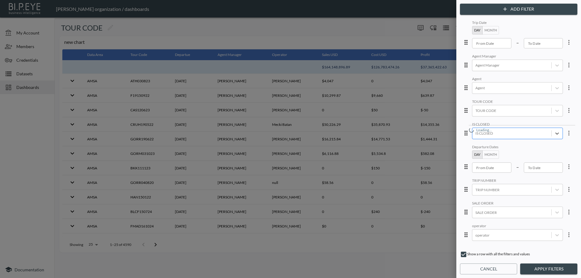
click at [489, 134] on div at bounding box center [512, 134] width 73 height 6
click at [490, 134] on div "No Yes" at bounding box center [522, 146] width 106 height 91
click at [505, 143] on div "No Yes" at bounding box center [522, 146] width 106 height 91
click at [510, 148] on div "No Yes" at bounding box center [522, 146] width 106 height 91
click at [511, 147] on div "No Yes" at bounding box center [522, 146] width 106 height 91
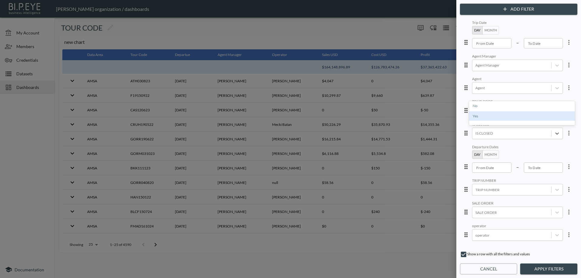
click at [512, 146] on div "No Yes" at bounding box center [522, 146] width 106 height 91
click at [561, 150] on div "No Yes" at bounding box center [522, 146] width 106 height 91
drag, startPoint x: 558, startPoint y: 146, endPoint x: 559, endPoint y: 151, distance: 5.5
click at [559, 151] on div "Departure Dates Day Month From Date From Date – To Date To Date" at bounding box center [517, 159] width 91 height 28
